Goal: Task Accomplishment & Management: Use online tool/utility

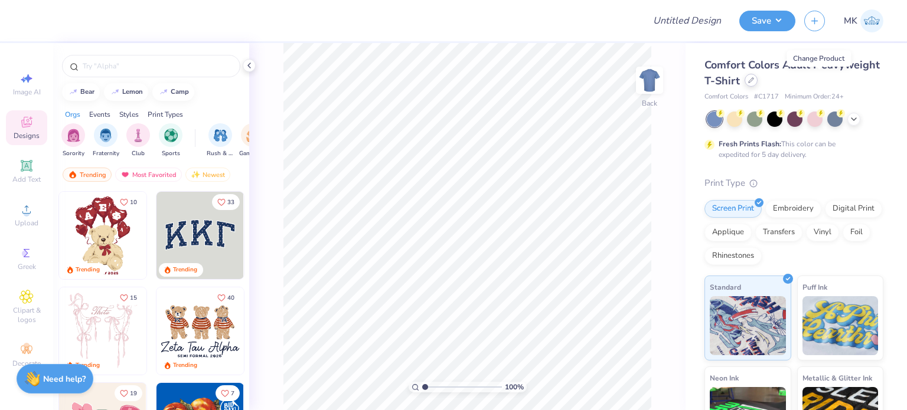
click at [758, 84] on div at bounding box center [751, 80] width 13 height 13
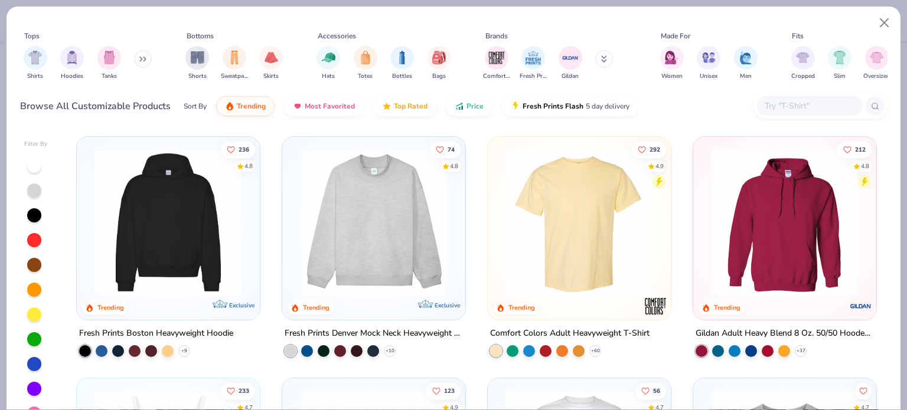
click at [784, 105] on input "text" at bounding box center [808, 106] width 91 height 14
click at [810, 105] on input "text" at bounding box center [808, 106] width 91 height 14
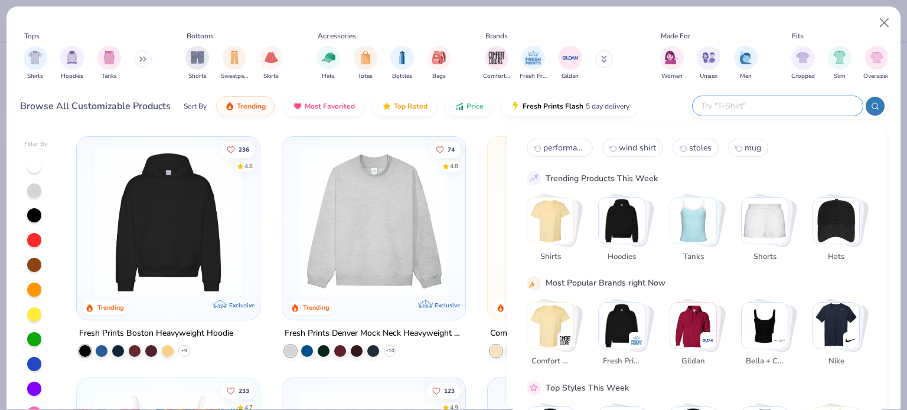
paste input "Shaker Knit unisex sweater."
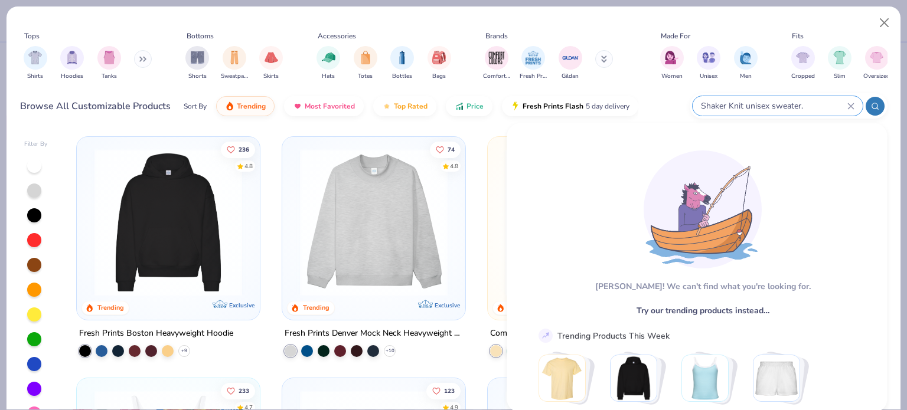
type input "Shaker Knit unisex sweater"
click at [847, 106] on div "Shaker Knit unisex sweater" at bounding box center [778, 105] width 170 height 19
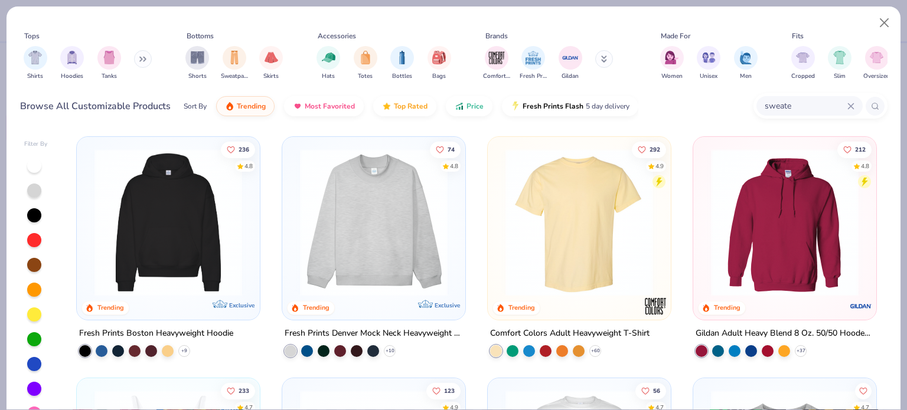
type input "sweater"
click at [851, 105] on icon at bounding box center [850, 106] width 7 height 7
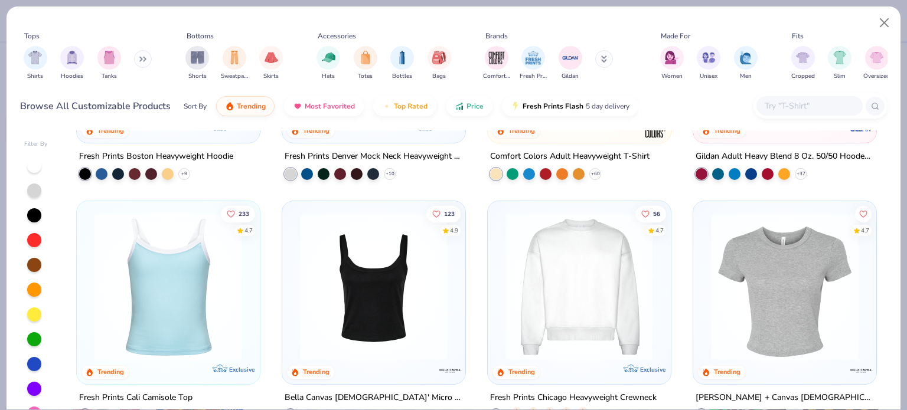
scroll to position [236, 0]
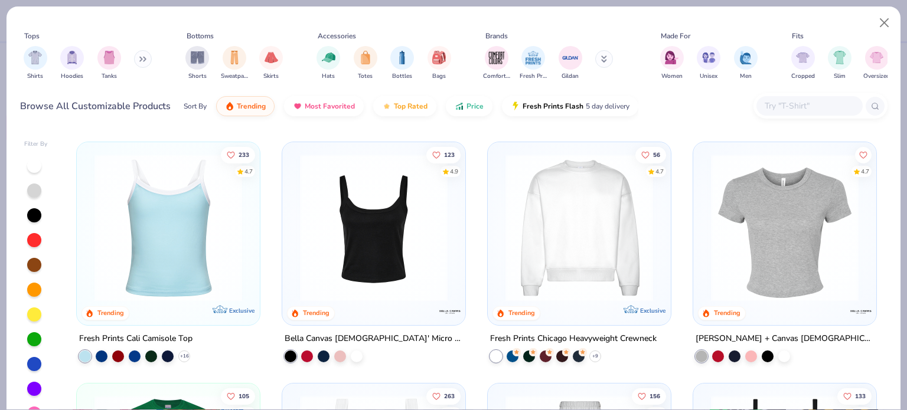
click at [142, 60] on icon at bounding box center [141, 59] width 2 height 4
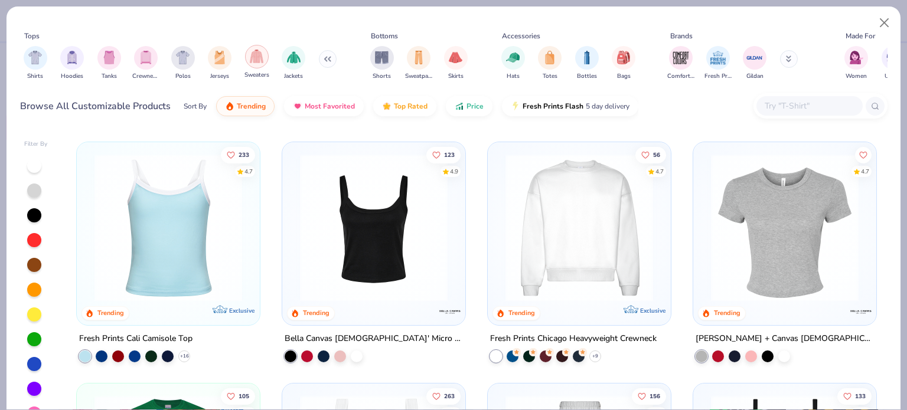
click at [260, 61] on img "filter for Sweaters" at bounding box center [257, 57] width 14 height 14
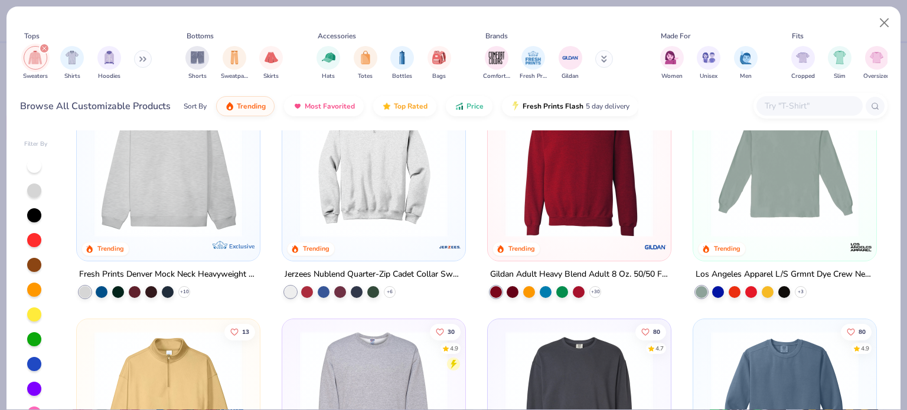
scroll to position [354, 0]
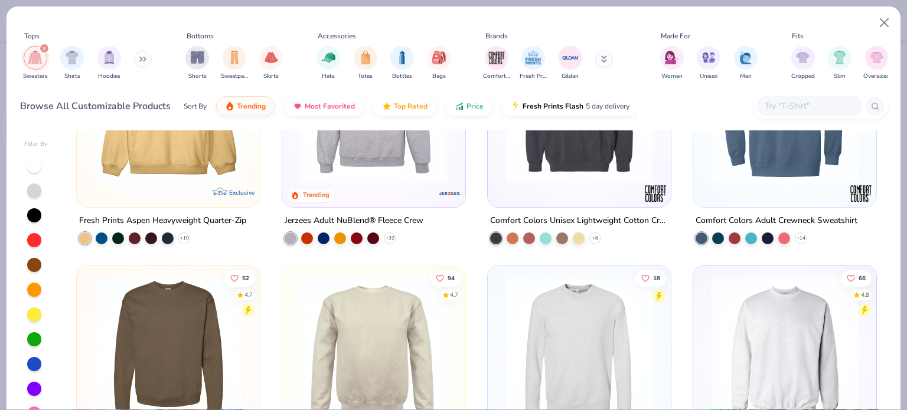
click at [781, 106] on input "text" at bounding box center [808, 106] width 91 height 14
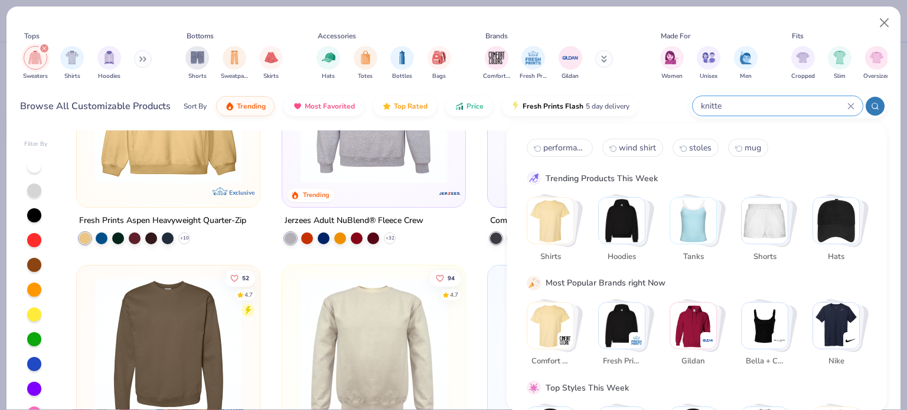
type input "knitted"
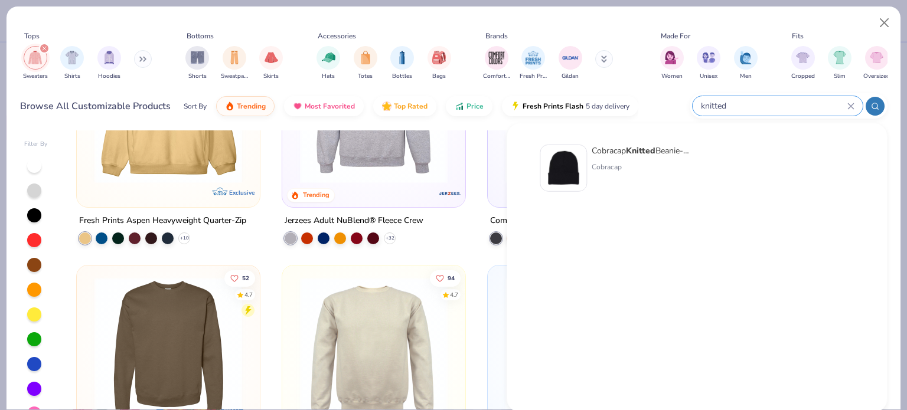
click at [853, 103] on icon at bounding box center [850, 105] width 5 height 5
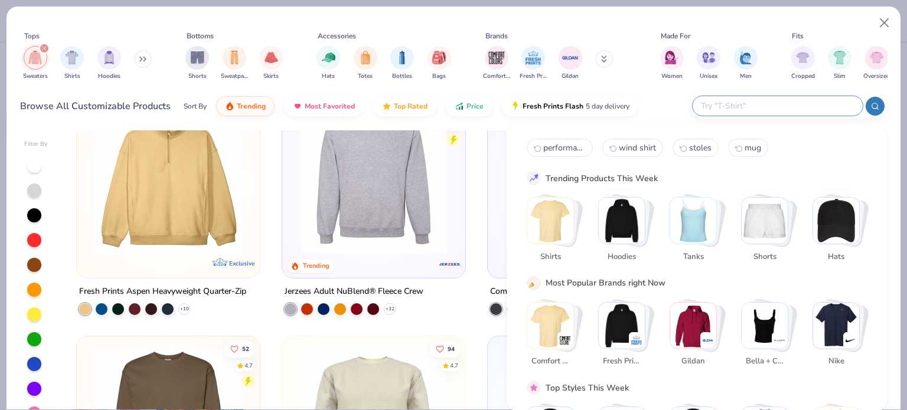
scroll to position [236, 0]
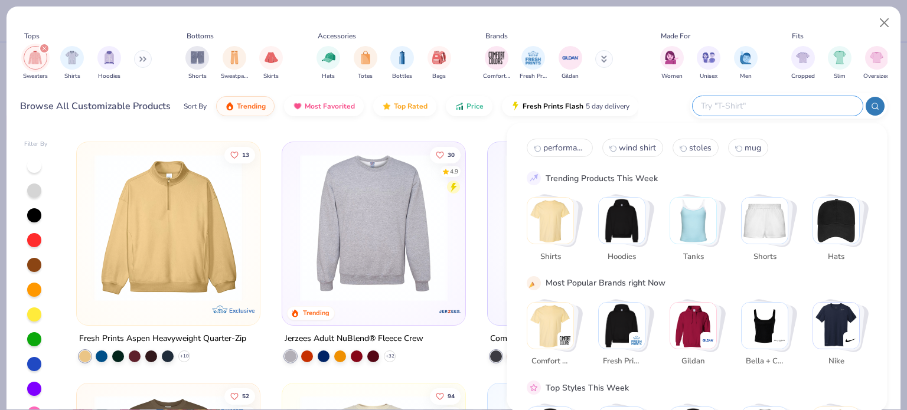
click at [666, 94] on div "Browse All Customizable Products Sort By Trending Most Favorited Top Rated Pric…" at bounding box center [453, 106] width 867 height 33
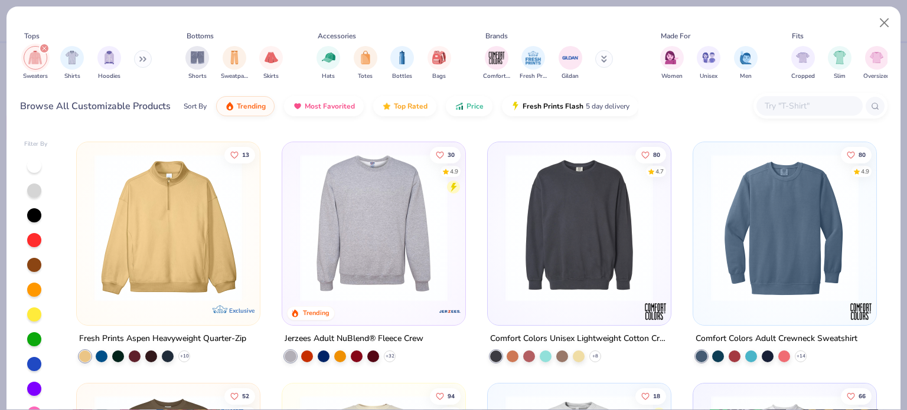
scroll to position [0, 0]
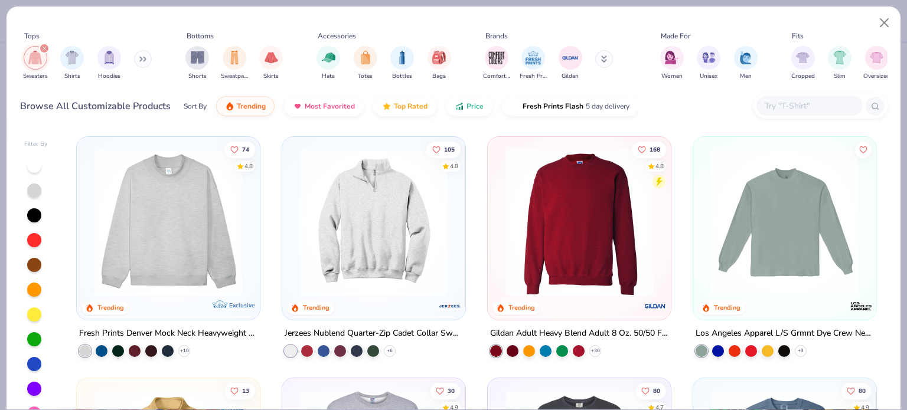
click at [572, 203] on img at bounding box center [579, 223] width 159 height 148
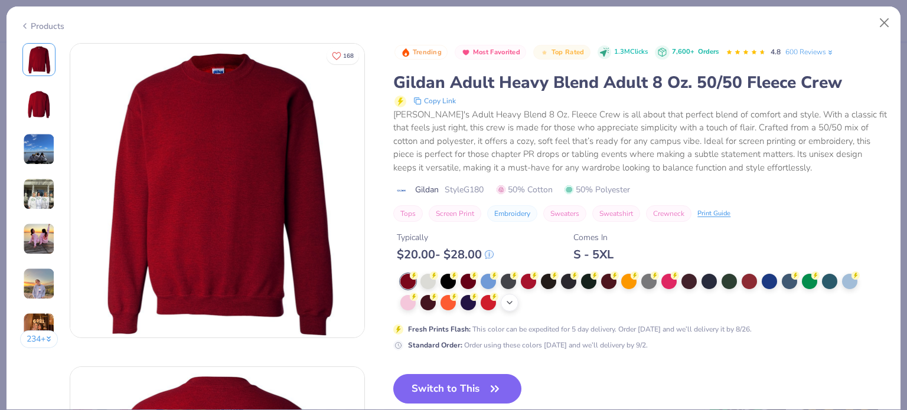
click at [515, 301] on div "+ 8" at bounding box center [510, 303] width 18 height 18
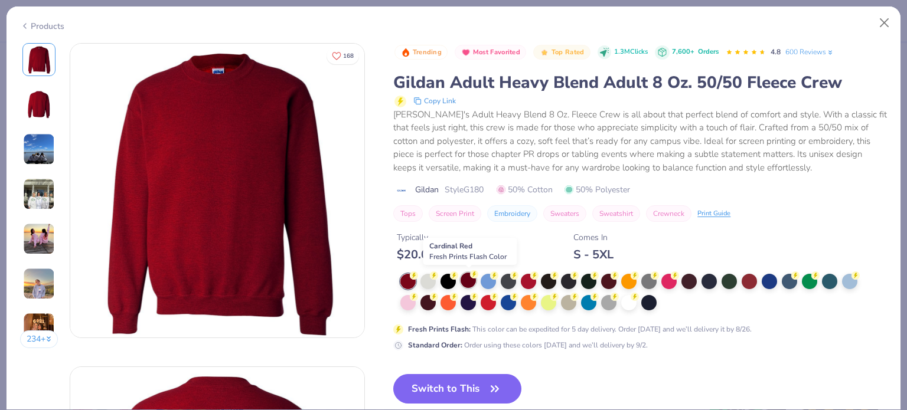
click at [468, 278] on div at bounding box center [468, 280] width 15 height 15
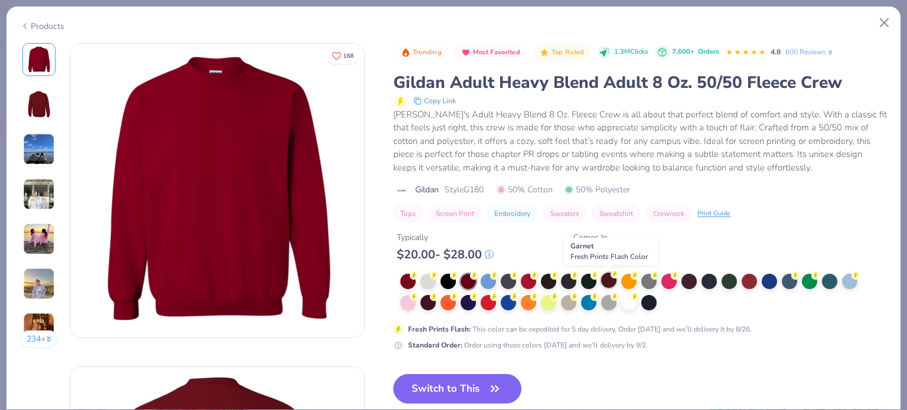
click at [612, 281] on div at bounding box center [608, 280] width 15 height 15
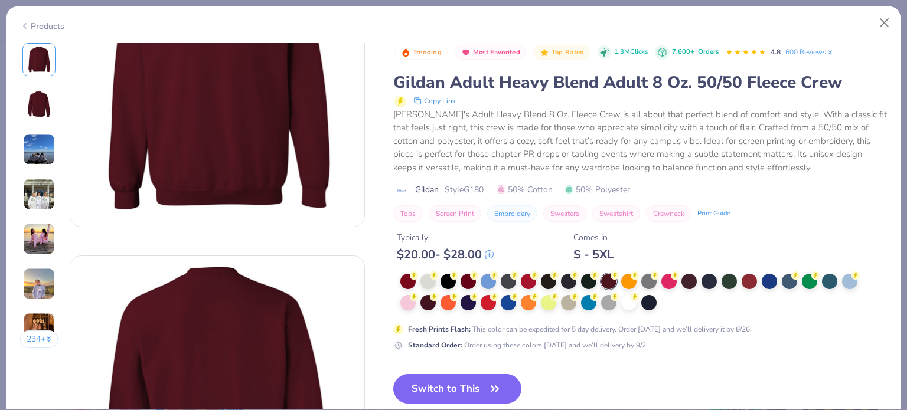
scroll to position [118, 0]
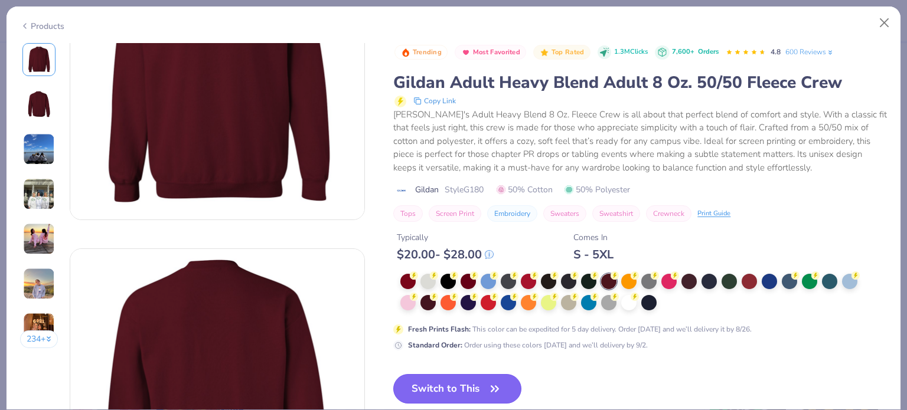
click at [460, 389] on button "Switch to This" at bounding box center [457, 389] width 128 height 30
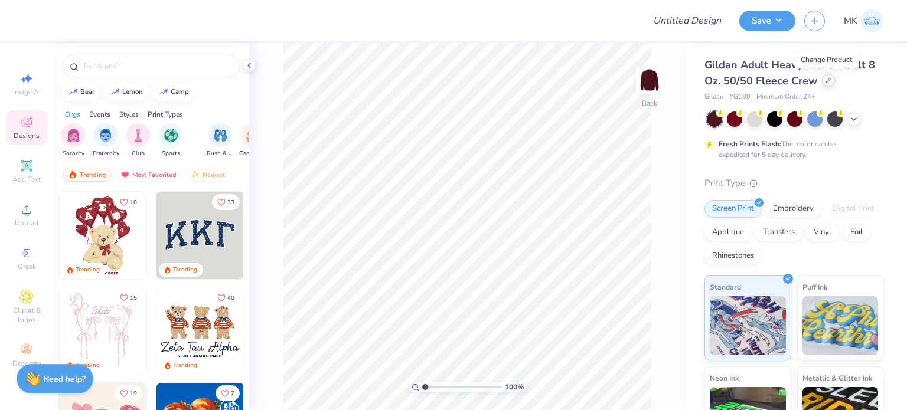
click at [825, 84] on div at bounding box center [828, 80] width 13 height 13
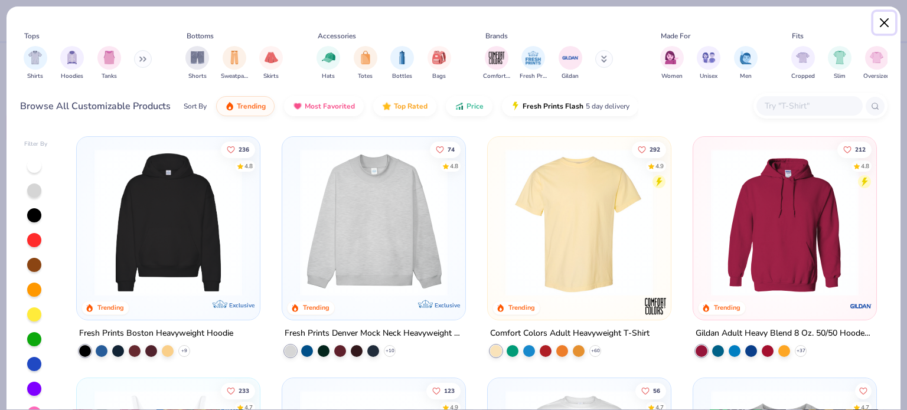
click at [885, 22] on button "Close" at bounding box center [884, 23] width 22 height 22
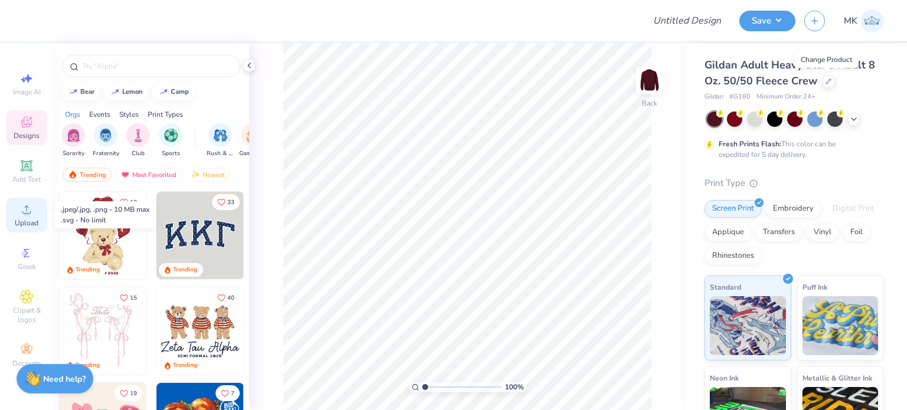
click at [24, 210] on icon at bounding box center [26, 210] width 14 height 14
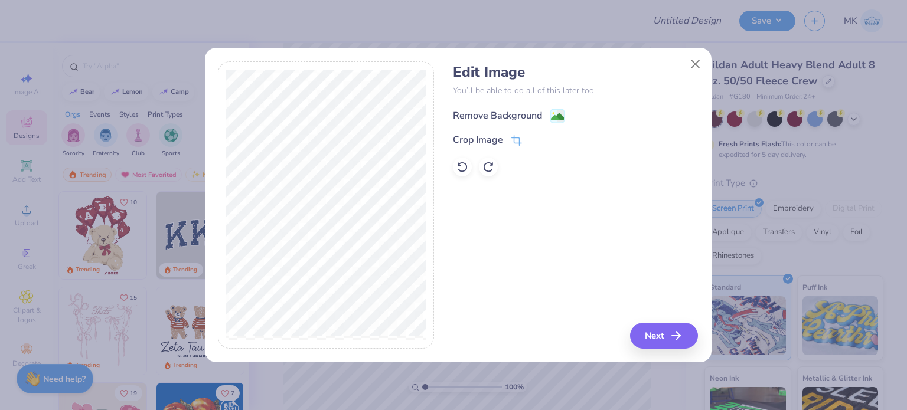
click at [553, 113] on circle at bounding box center [553, 113] width 2 height 2
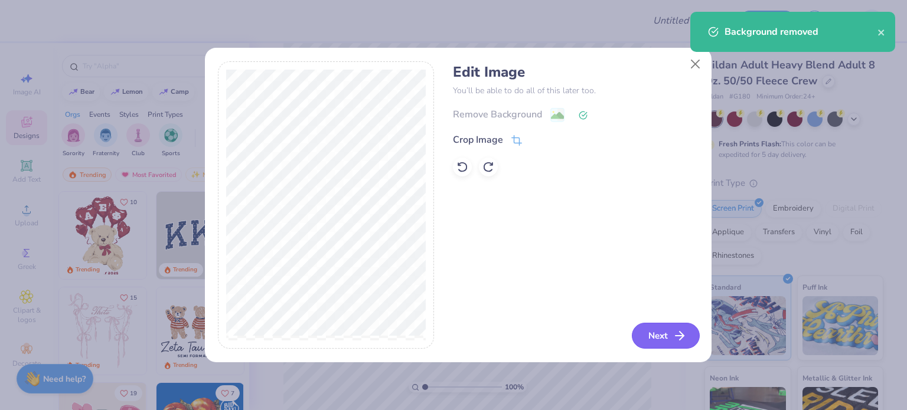
click at [671, 336] on button "Next" at bounding box center [666, 336] width 68 height 26
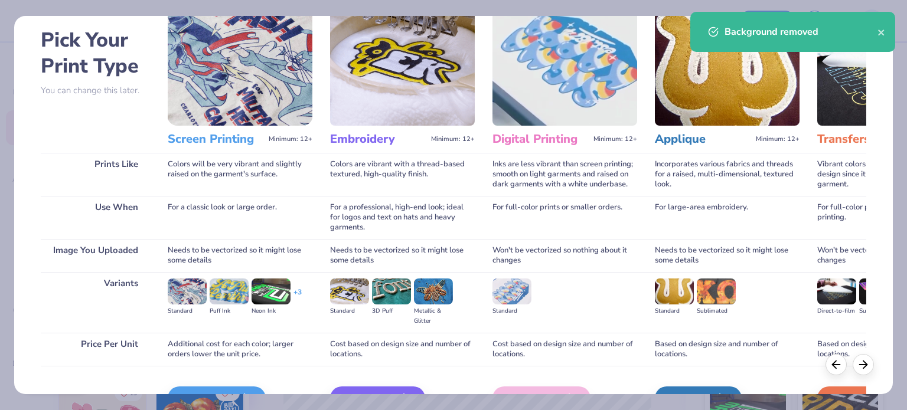
scroll to position [118, 0]
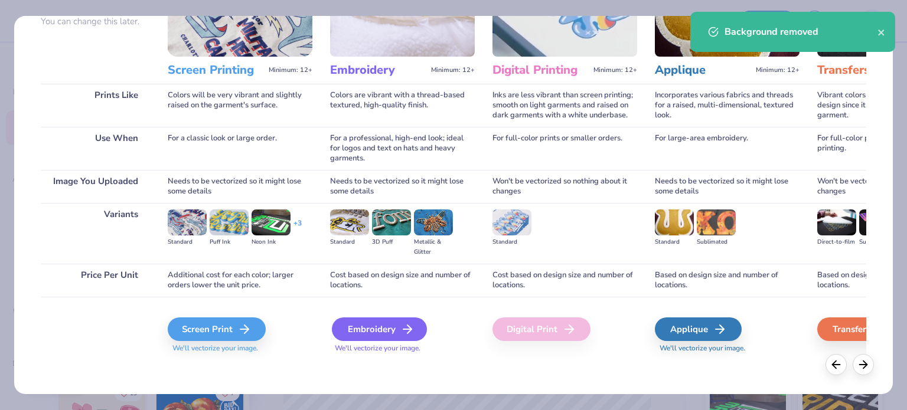
click at [388, 329] on div "Embroidery" at bounding box center [379, 330] width 95 height 24
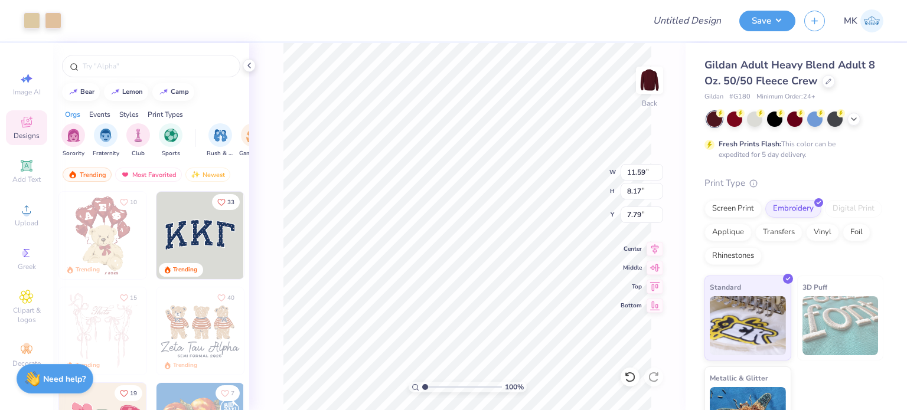
type input "3.00"
click at [32, 15] on div at bounding box center [32, 19] width 17 height 17
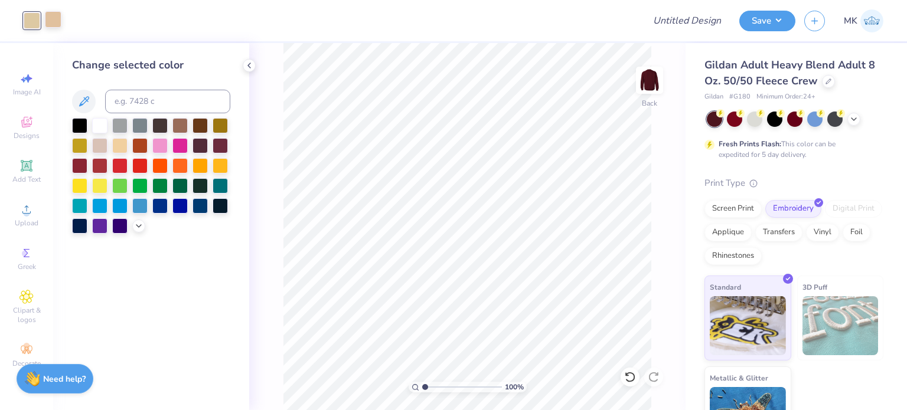
click at [50, 16] on div at bounding box center [53, 19] width 17 height 17
click at [145, 99] on input at bounding box center [167, 102] width 125 height 24
type input "468"
click at [784, 18] on button "Save" at bounding box center [767, 19] width 56 height 21
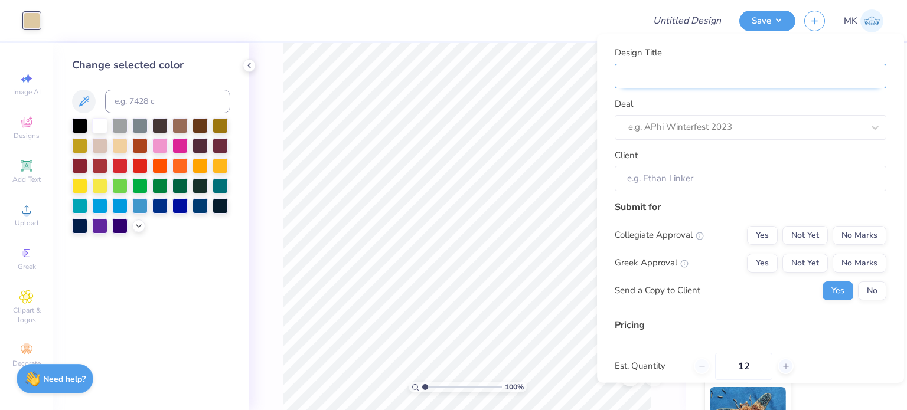
click at [659, 76] on input "Design Title" at bounding box center [751, 75] width 272 height 25
paste input "Still Austin Whiskey Co. merch"
type input "Still Austin Whiskey Co. merch"
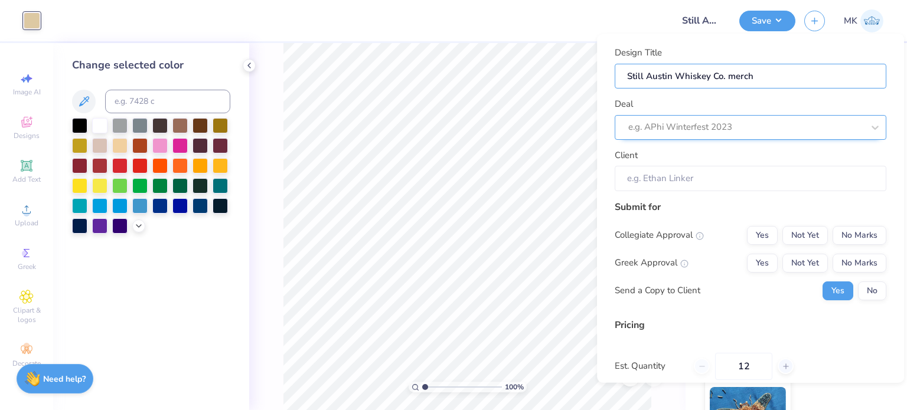
type input "Still Austin Whiskey Co. merch"
click at [652, 116] on div "e.g. APhi Winterfest 2023" at bounding box center [751, 127] width 272 height 25
paste input "Still Austin Whiskey Co. merch"
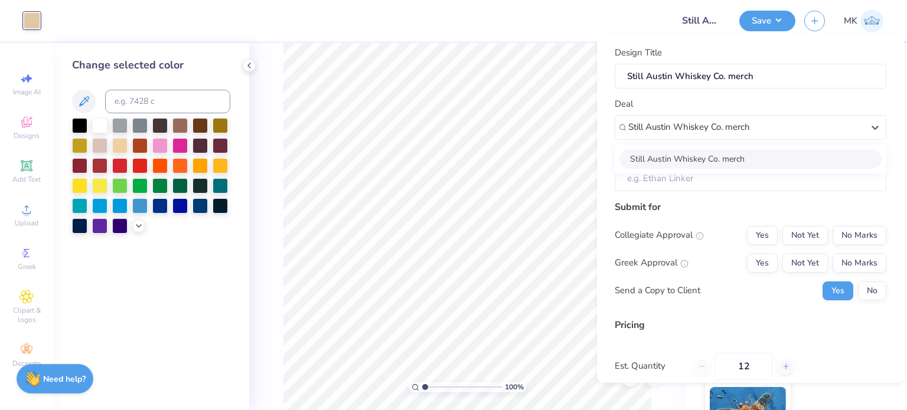
click at [723, 151] on div "Still Austin Whiskey Co. merch" at bounding box center [750, 158] width 262 height 19
type input "Still Austin Whiskey Co. merch"
type input "[PERSON_NAME]"
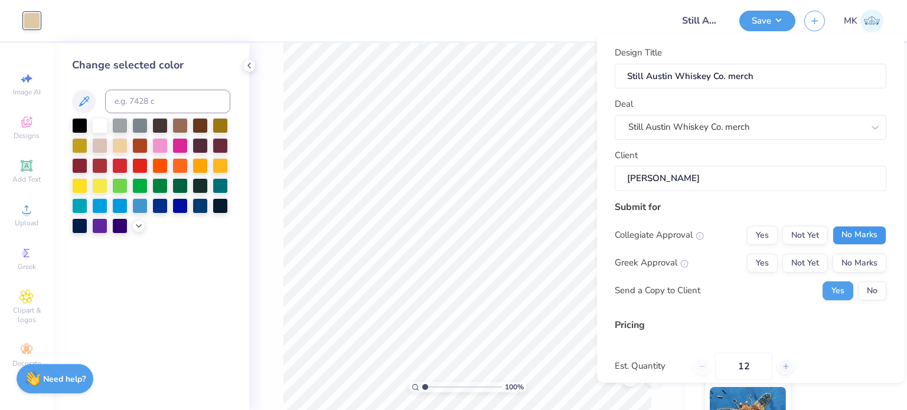
click at [851, 237] on button "No Marks" at bounding box center [860, 235] width 54 height 19
click at [853, 262] on button "No Marks" at bounding box center [860, 262] width 54 height 19
click at [863, 284] on button "No" at bounding box center [872, 290] width 28 height 19
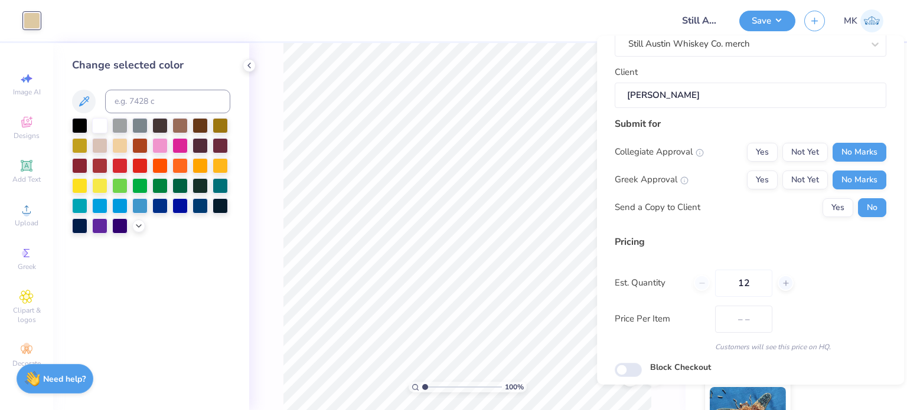
scroll to position [125, 0]
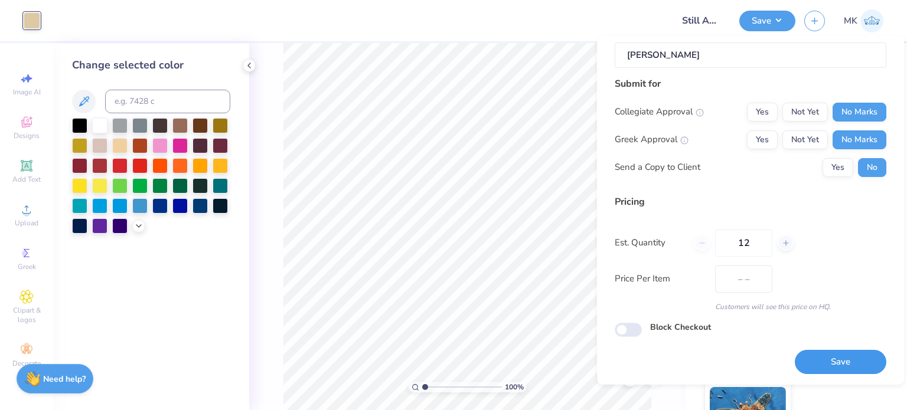
click at [843, 360] on button "Save" at bounding box center [841, 362] width 92 height 24
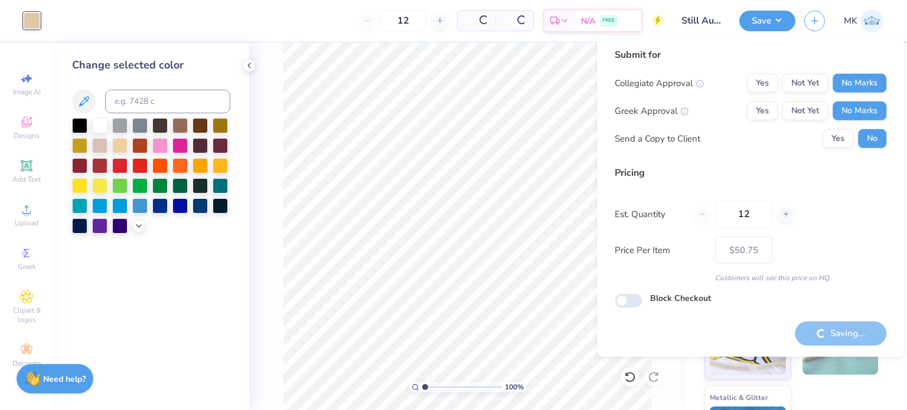
type input "– –"
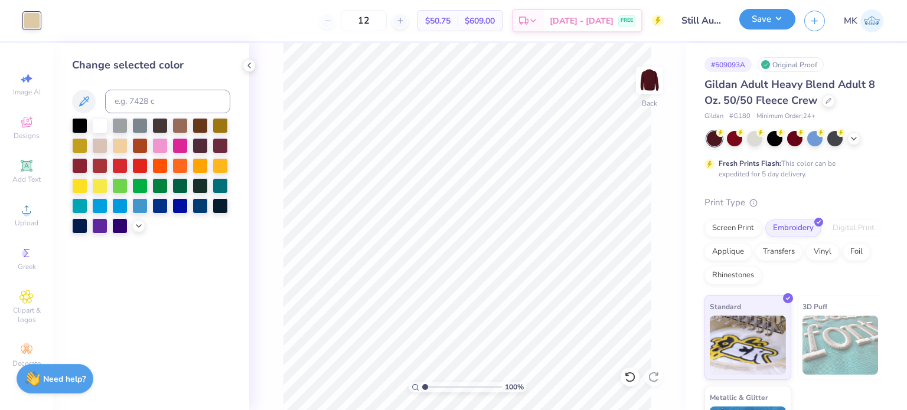
click at [773, 25] on button "Save" at bounding box center [767, 19] width 56 height 21
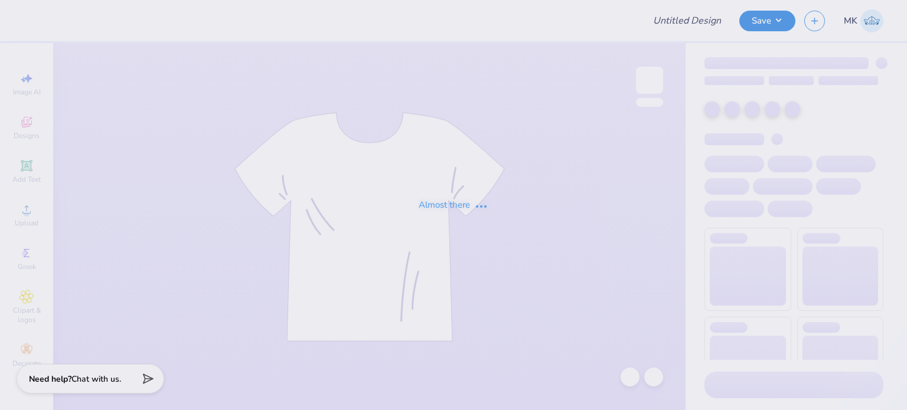
type input "Double blue looks good on you"
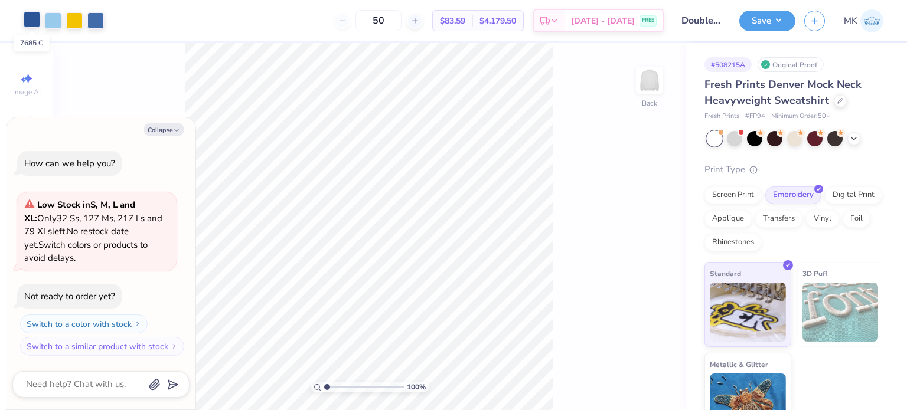
click at [25, 21] on div at bounding box center [32, 19] width 17 height 17
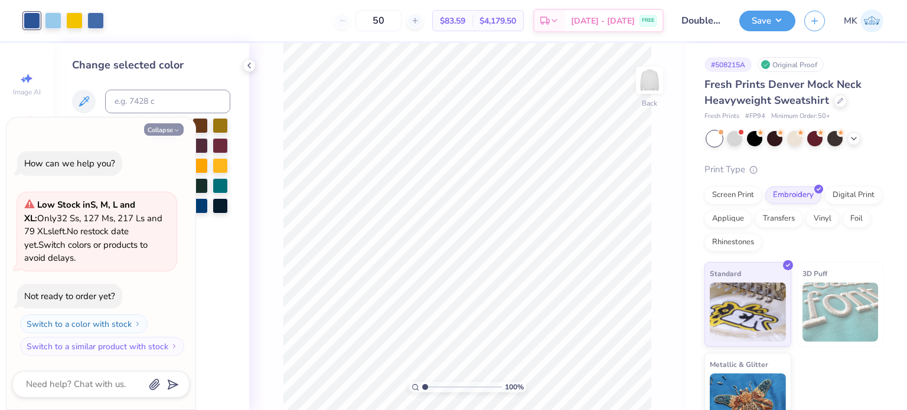
click at [171, 131] on button "Collapse" at bounding box center [164, 129] width 40 height 12
type textarea "x"
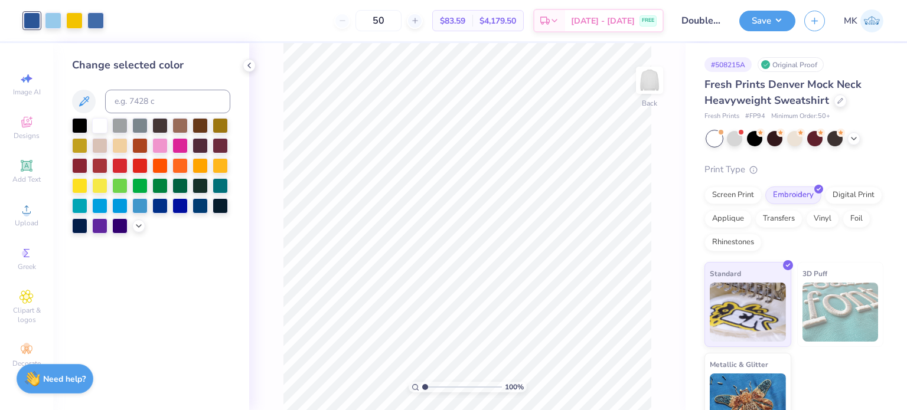
click at [34, 17] on div at bounding box center [32, 20] width 17 height 17
click at [128, 106] on input at bounding box center [167, 102] width 125 height 24
type input "7685"
click at [53, 17] on div at bounding box center [53, 19] width 17 height 17
click at [97, 21] on div at bounding box center [95, 19] width 17 height 17
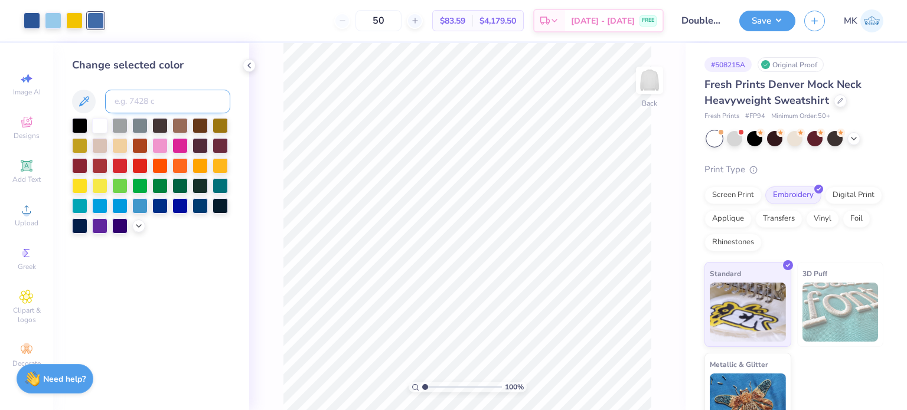
click at [124, 102] on input at bounding box center [167, 102] width 125 height 24
type input "7685"
click at [52, 21] on div at bounding box center [53, 19] width 17 height 17
click at [126, 97] on input at bounding box center [167, 102] width 125 height 24
type input "7685"
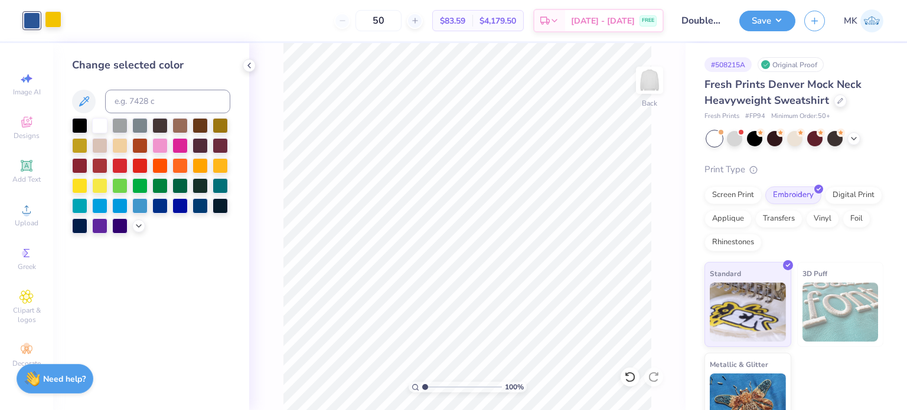
click at [53, 16] on div at bounding box center [53, 19] width 17 height 17
click at [130, 99] on input at bounding box center [167, 102] width 125 height 24
type input "7685"
click at [837, 102] on icon at bounding box center [840, 100] width 6 height 6
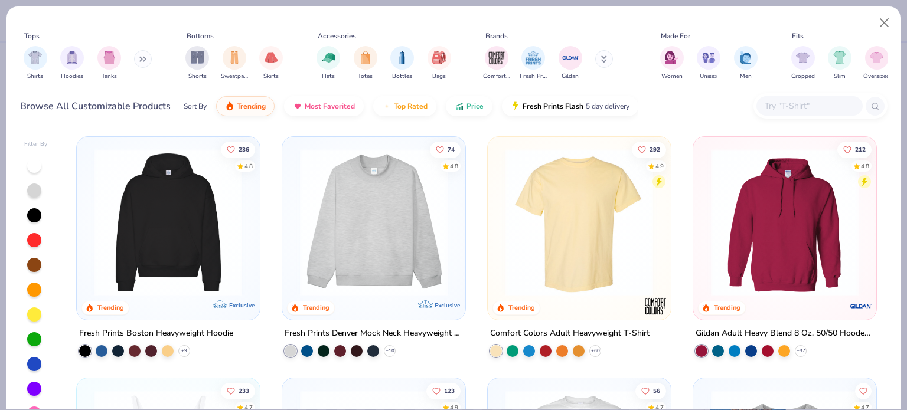
click at [139, 58] on icon at bounding box center [142, 59] width 7 height 6
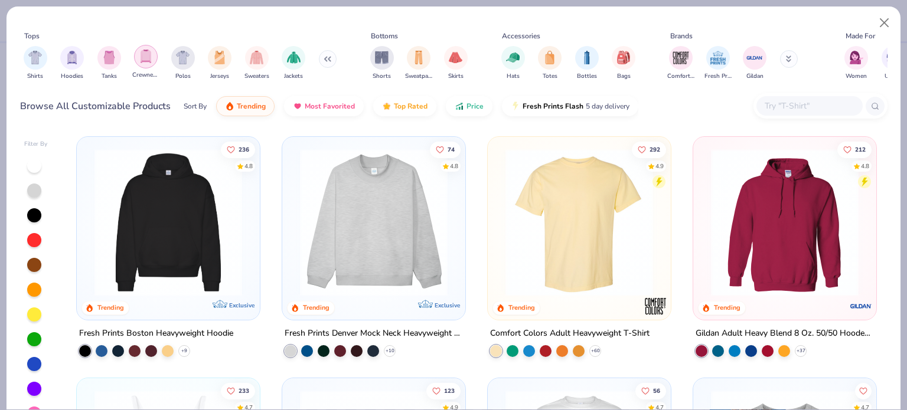
click at [142, 55] on img "filter for Crewnecks" at bounding box center [145, 57] width 13 height 14
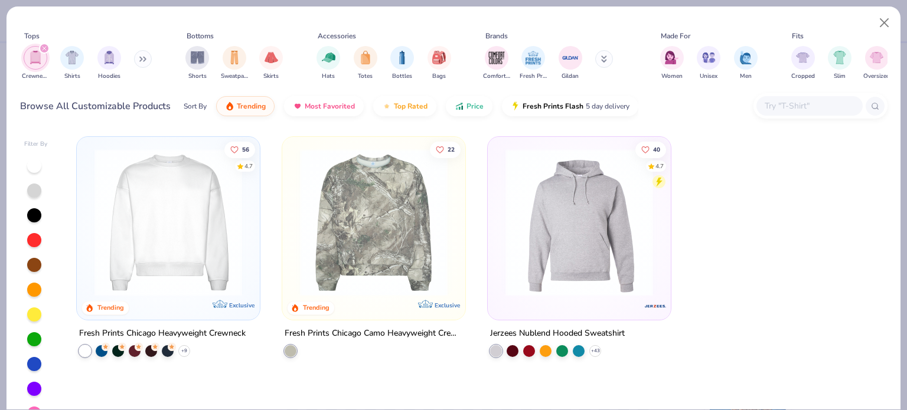
click at [45, 46] on icon "filter for Crewnecks" at bounding box center [44, 48] width 5 height 5
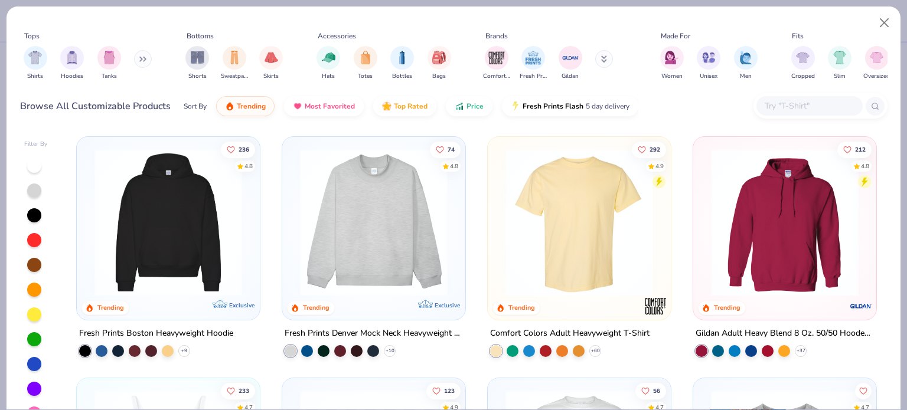
click at [142, 58] on icon at bounding box center [142, 59] width 7 height 6
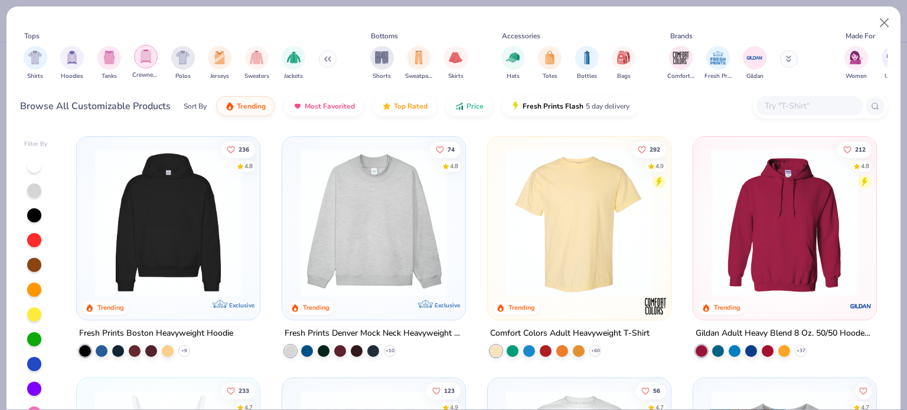
click at [143, 58] on img "filter for Crewnecks" at bounding box center [145, 57] width 13 height 14
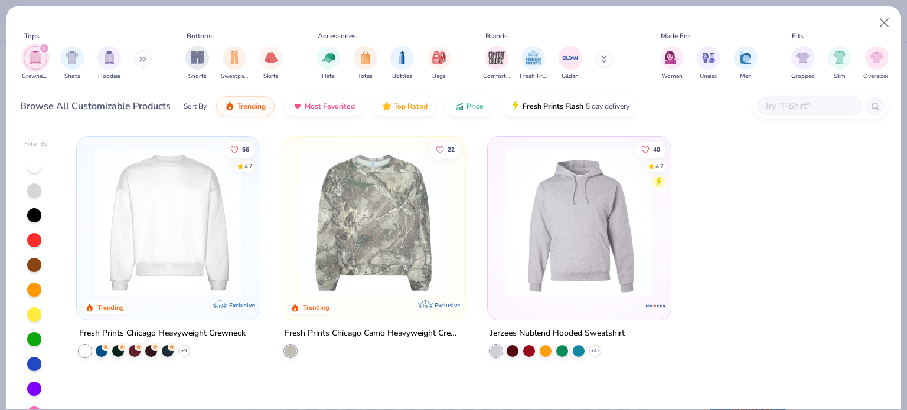
click at [45, 49] on icon "filter for Crewnecks" at bounding box center [44, 48] width 5 height 5
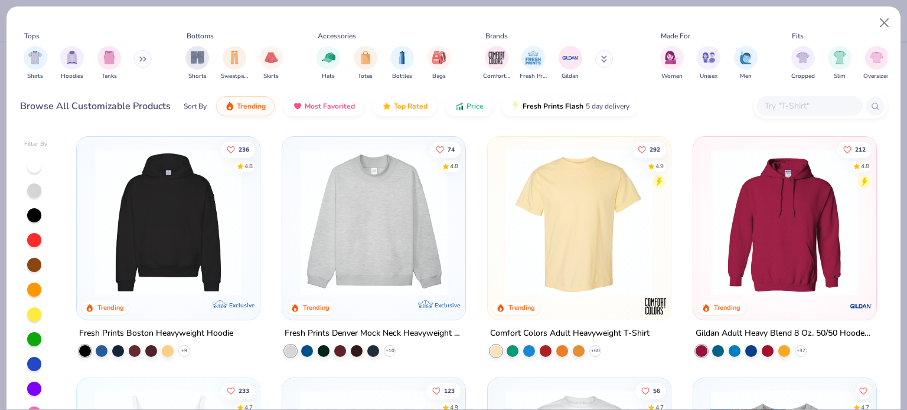
click at [138, 60] on button at bounding box center [143, 59] width 18 height 18
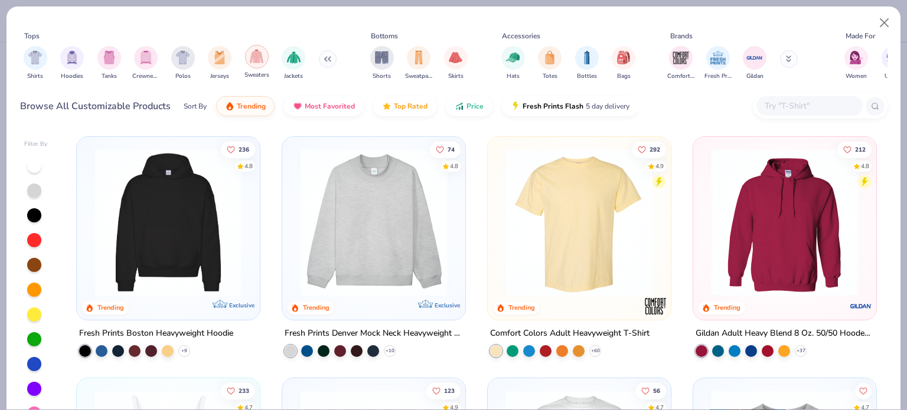
click at [253, 64] on div "filter for Sweaters" at bounding box center [257, 57] width 24 height 24
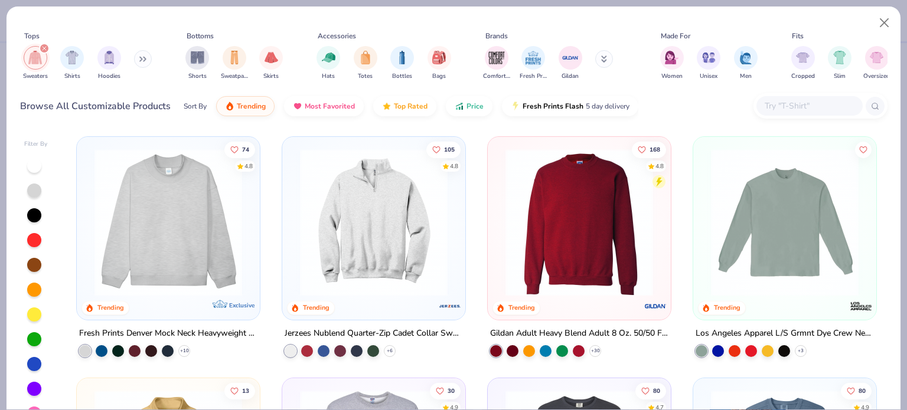
click at [609, 211] on img at bounding box center [579, 223] width 159 height 148
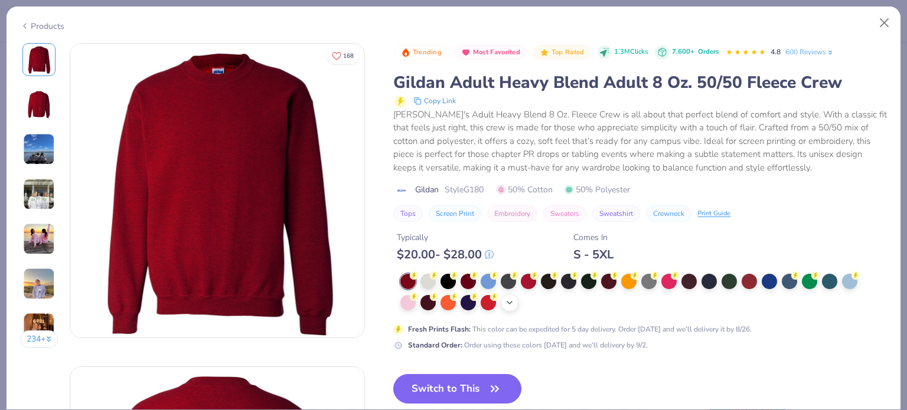
click at [508, 304] on icon at bounding box center [509, 302] width 9 height 9
click at [628, 304] on div at bounding box center [628, 301] width 15 height 15
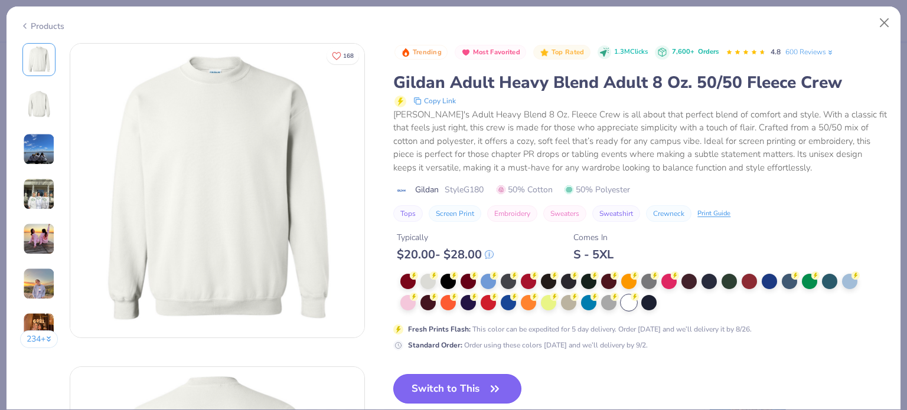
click at [443, 381] on button "Switch to This" at bounding box center [457, 389] width 128 height 30
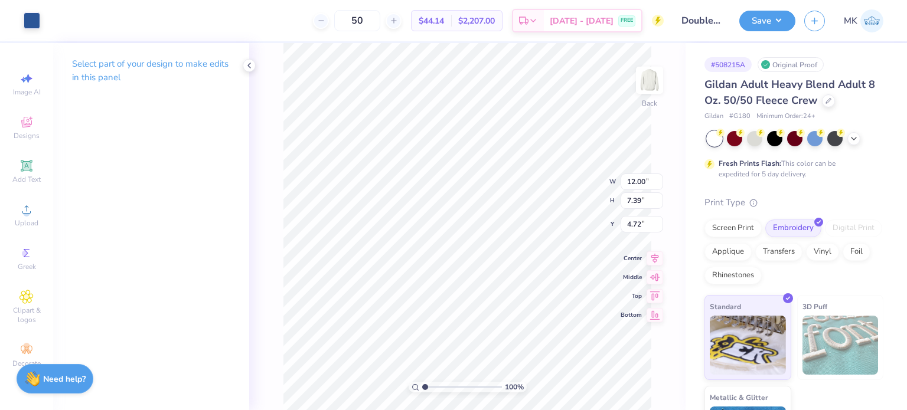
type input "3.98"
type input "9.59"
type input "5.91"
type input "3.94"
click at [755, 23] on button "Save" at bounding box center [767, 19] width 56 height 21
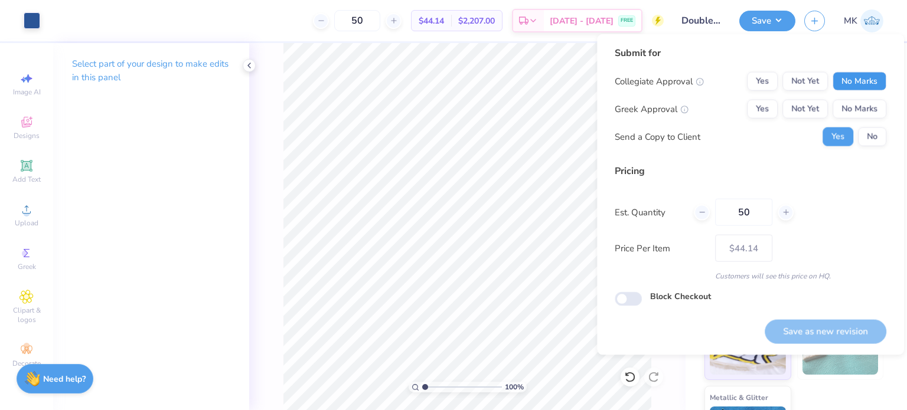
click at [869, 80] on button "No Marks" at bounding box center [860, 81] width 54 height 19
click at [864, 101] on button "No Marks" at bounding box center [860, 109] width 54 height 19
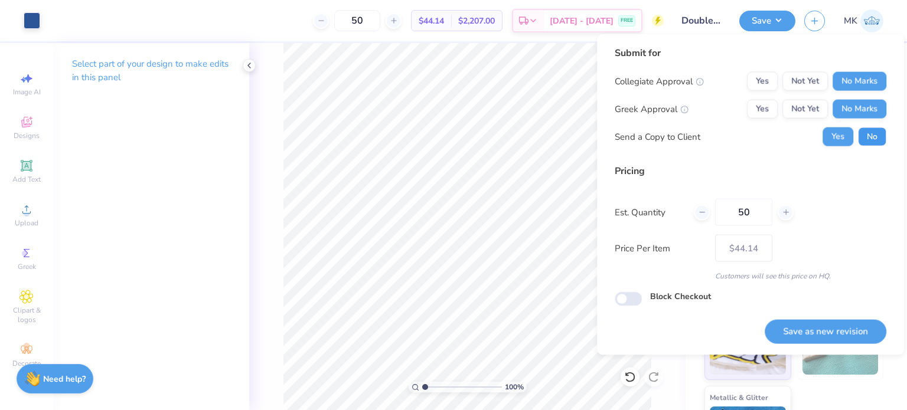
click at [872, 135] on button "No" at bounding box center [872, 137] width 28 height 19
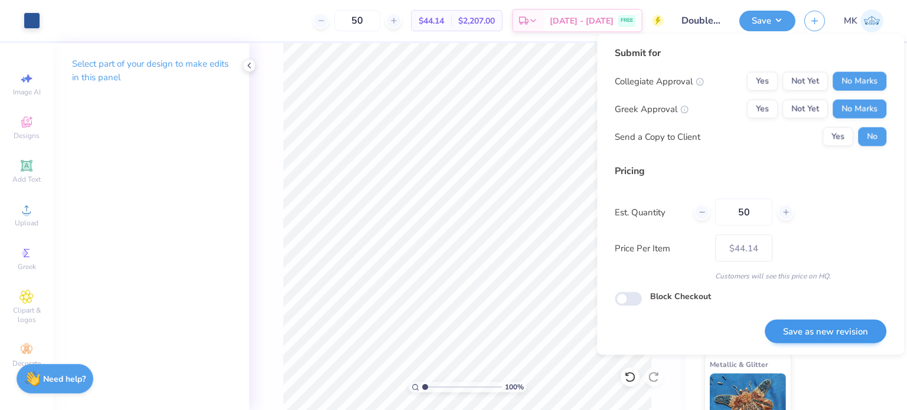
scroll to position [60, 0]
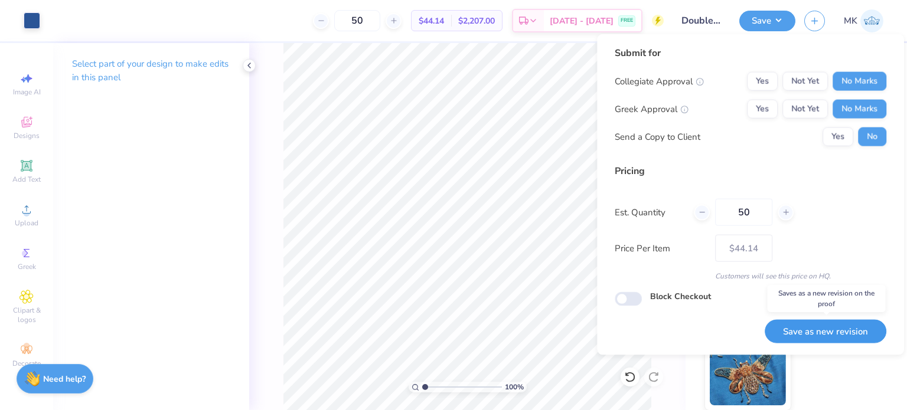
click at [840, 338] on button "Save as new revision" at bounding box center [826, 331] width 122 height 24
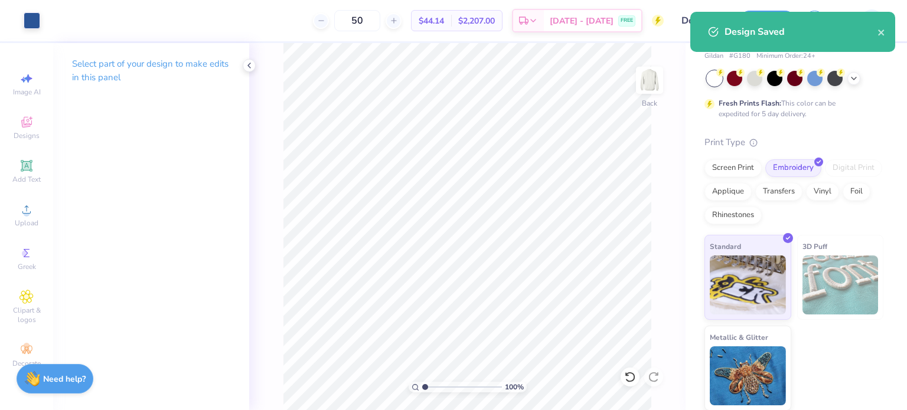
type input "– –"
